Goal: Information Seeking & Learning: Learn about a topic

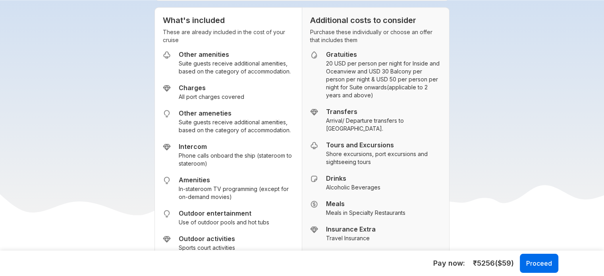
scroll to position [904, 0]
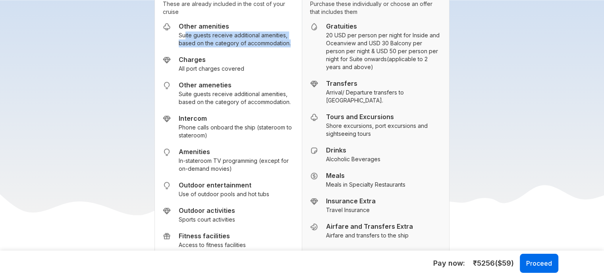
drag, startPoint x: 181, startPoint y: 33, endPoint x: 287, endPoint y: 41, distance: 107.1
click at [287, 41] on small "Suite guests receive additional amenities, based on the category of accommodati…" at bounding box center [236, 39] width 115 height 16
click at [214, 51] on ul "Other amenities Suite guests receive additional amenities, based on the categor…" at bounding box center [228, 264] width 131 height 485
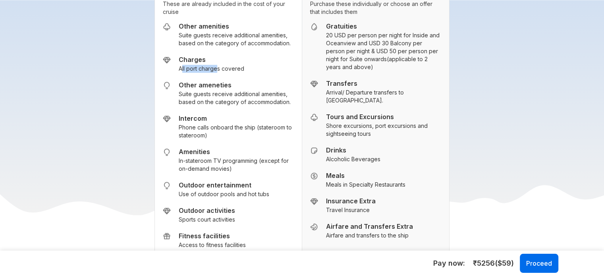
drag, startPoint x: 180, startPoint y: 67, endPoint x: 215, endPoint y: 68, distance: 34.9
click at [215, 68] on small "All port charges covered" at bounding box center [211, 69] width 65 height 8
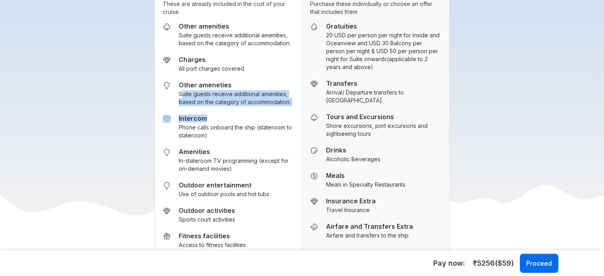
drag, startPoint x: 179, startPoint y: 92, endPoint x: 220, endPoint y: 119, distance: 49.0
click at [220, 119] on ul "Other amenities Suite guests receive additional amenities, based on the categor…" at bounding box center [228, 264] width 131 height 485
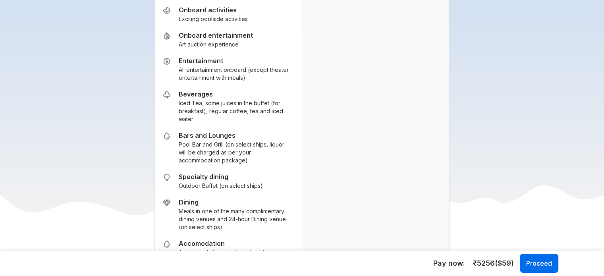
scroll to position [1407, 0]
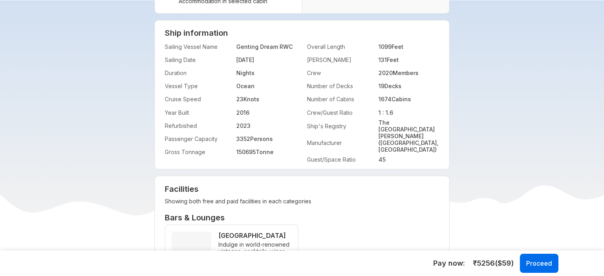
drag, startPoint x: 237, startPoint y: 52, endPoint x: 287, endPoint y: 52, distance: 50.4
click at [287, 53] on li "Sailing Date [DATE]" at bounding box center [233, 59] width 136 height 13
click at [271, 66] on li "Duration Nights" at bounding box center [233, 72] width 136 height 13
drag, startPoint x: 216, startPoint y: 60, endPoint x: 386, endPoint y: 89, distance: 172.8
click at [406, 90] on ul "Sailing Vessel Name Genting Dream RWC Sailing Date [DATE] Duration Nights Vesse…" at bounding box center [304, 102] width 278 height 125
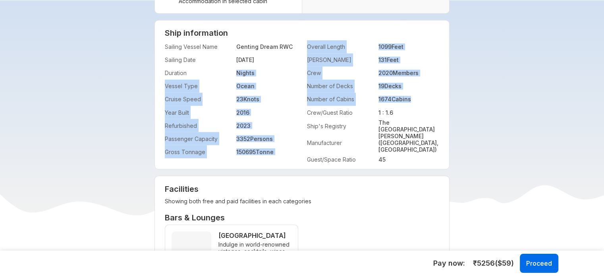
click at [292, 92] on li "Cruise Speed 23 Knots" at bounding box center [233, 98] width 136 height 13
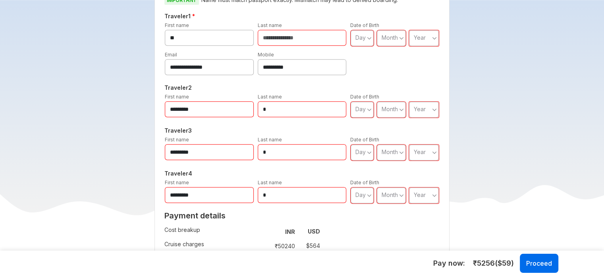
scroll to position [0, 0]
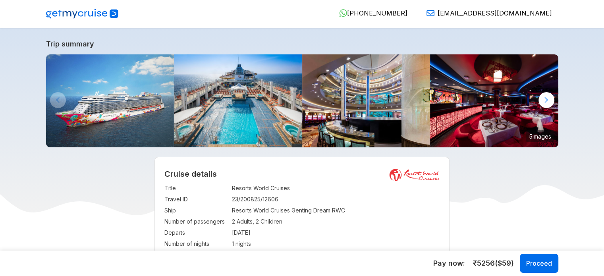
click at [543, 102] on div at bounding box center [546, 100] width 16 height 16
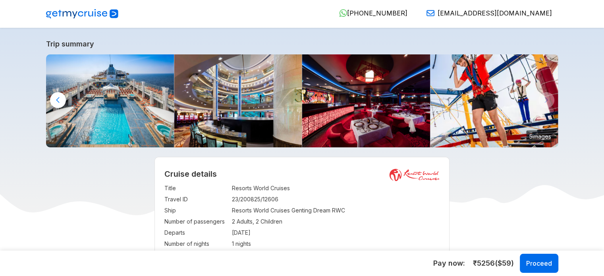
click at [63, 94] on div at bounding box center [58, 100] width 16 height 16
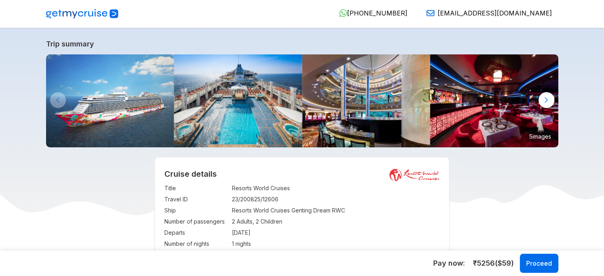
click at [128, 97] on img at bounding box center [110, 100] width 128 height 93
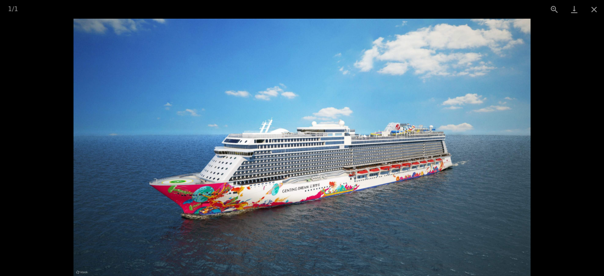
click at [299, 160] on img at bounding box center [301, 147] width 457 height 257
